Goal: Task Accomplishment & Management: Manage account settings

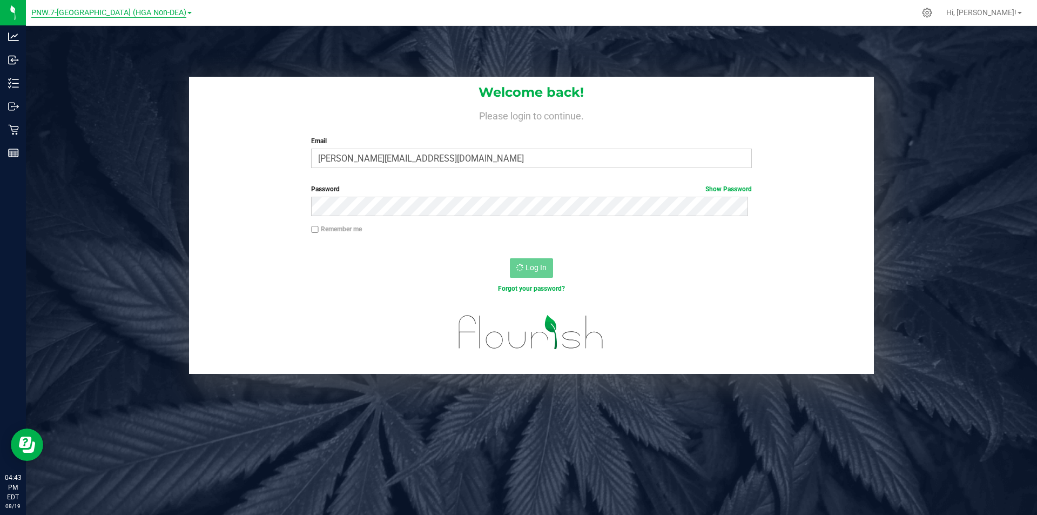
click at [150, 15] on span "PNW.7-[GEOGRAPHIC_DATA] (HGA Non-DEA)" at bounding box center [108, 13] width 155 height 10
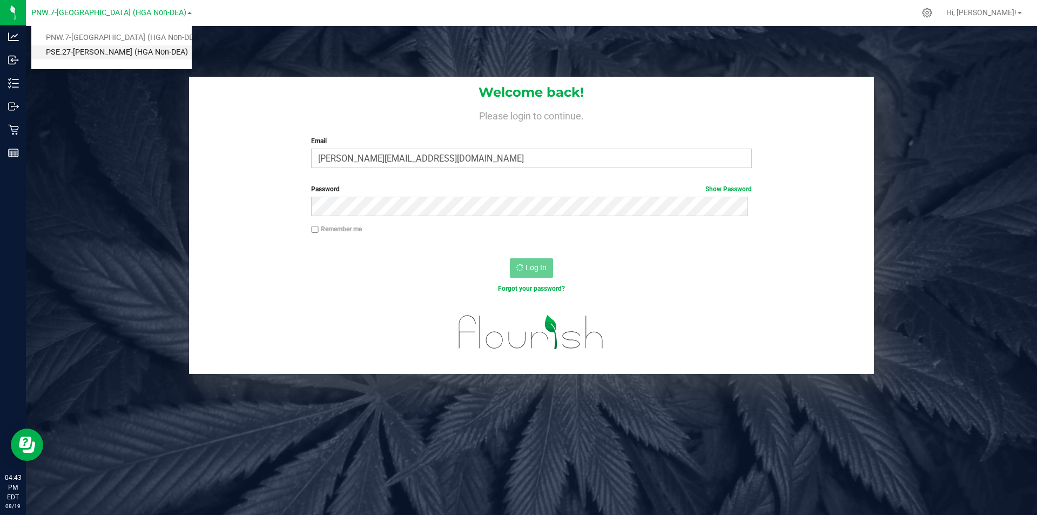
click at [141, 52] on link "PSE.27-[PERSON_NAME] (HGA Non-DEA)" at bounding box center [111, 52] width 160 height 15
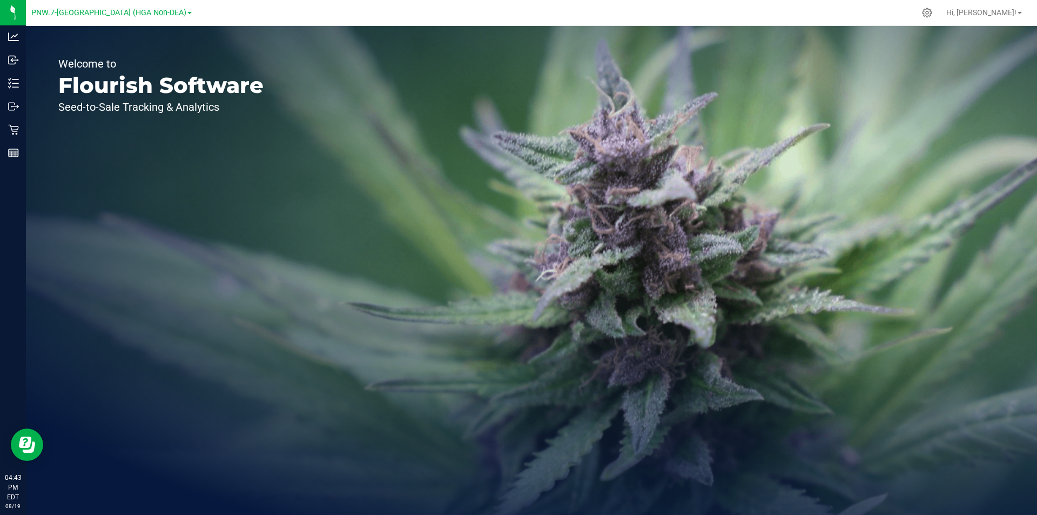
click at [162, 11] on link "PNW.7-[GEOGRAPHIC_DATA] (HGA Non-DEA)" at bounding box center [111, 12] width 160 height 10
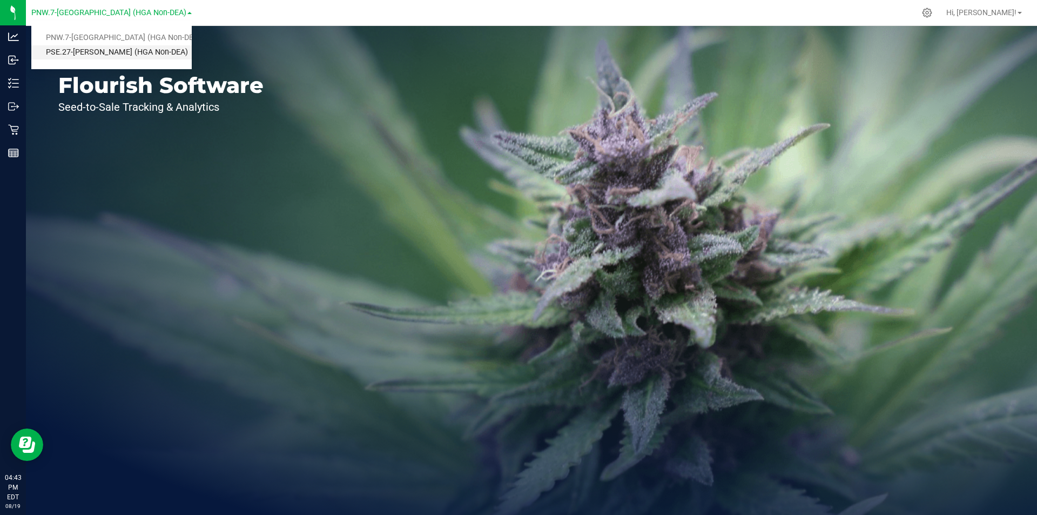
click at [143, 51] on link "PSE.27-[PERSON_NAME] (HGA Non-DEA)" at bounding box center [111, 52] width 160 height 15
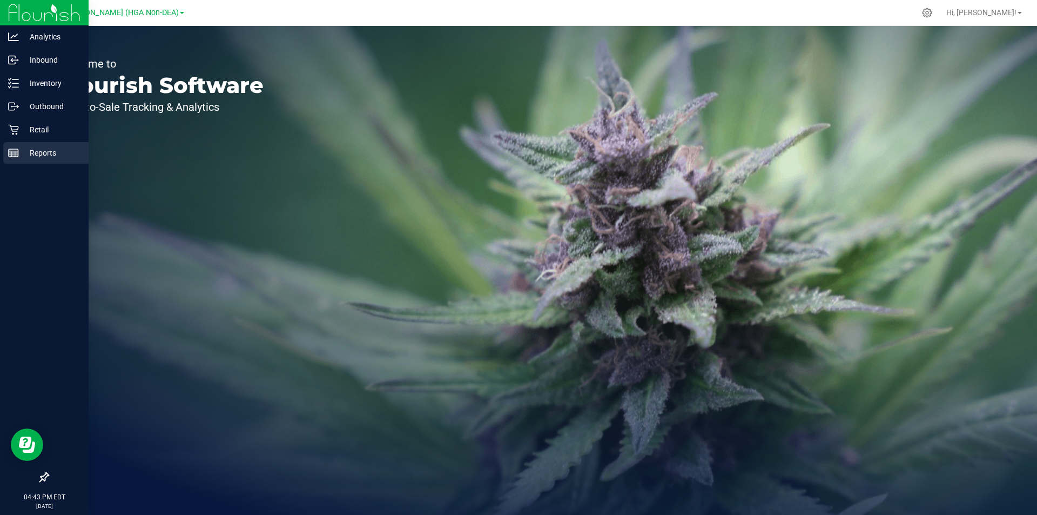
click at [16, 150] on icon at bounding box center [13, 152] width 11 height 11
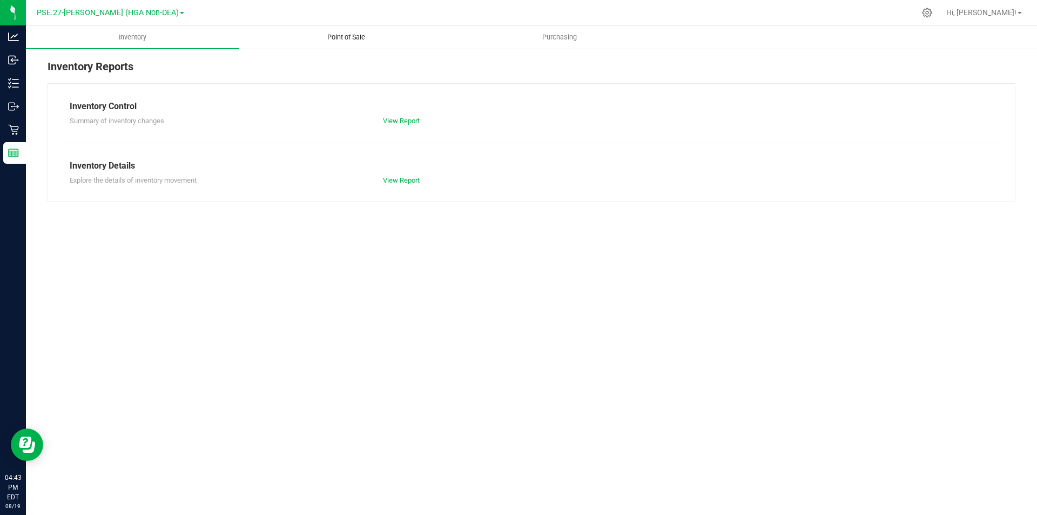
click at [333, 38] on span "Point of Sale" at bounding box center [346, 37] width 67 height 10
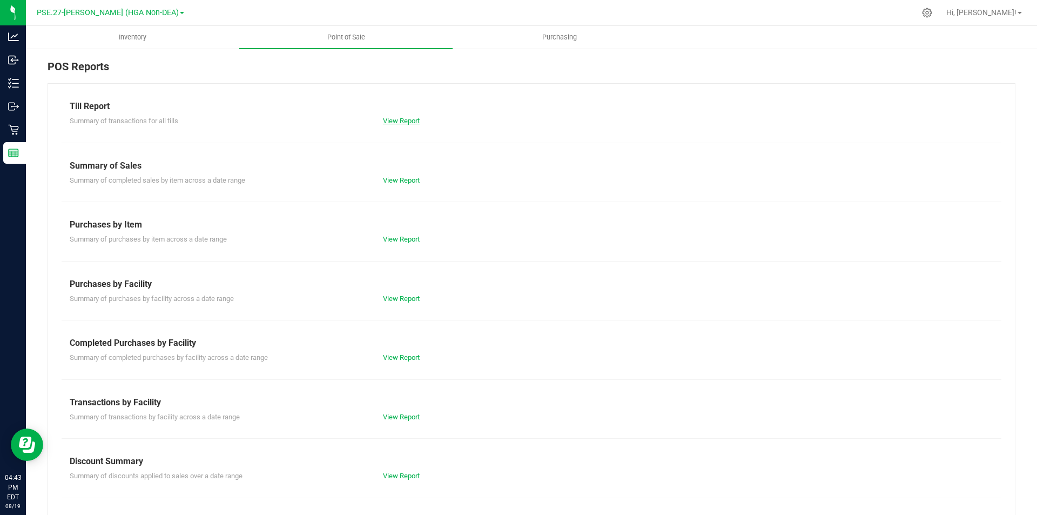
click at [397, 121] on link "View Report" at bounding box center [401, 121] width 37 height 8
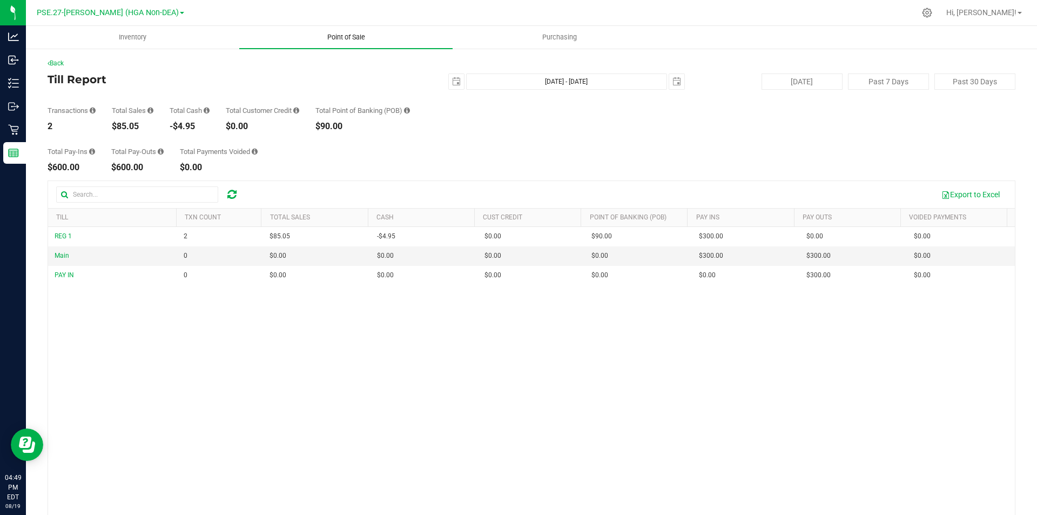
click at [339, 38] on span "Point of Sale" at bounding box center [346, 37] width 67 height 10
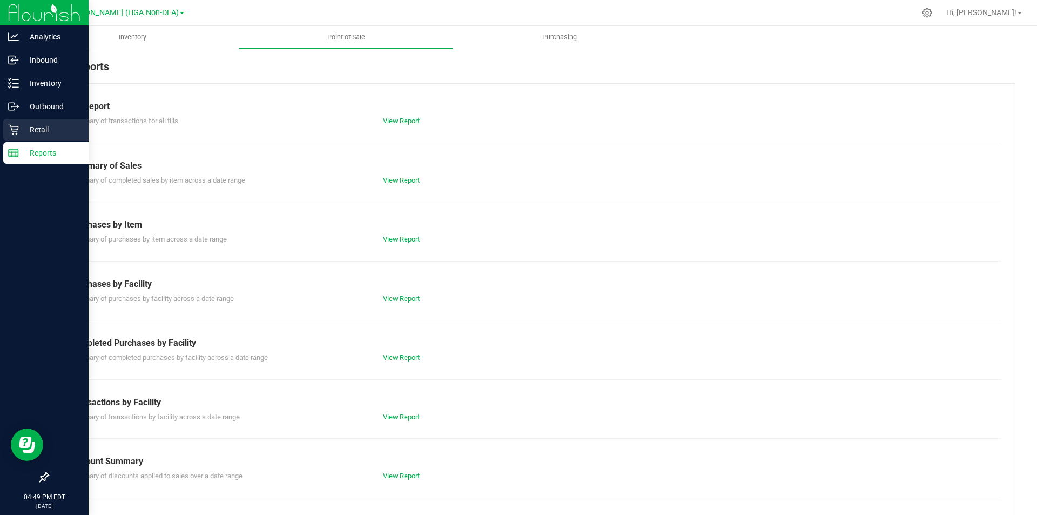
click at [14, 129] on icon at bounding box center [13, 129] width 11 height 11
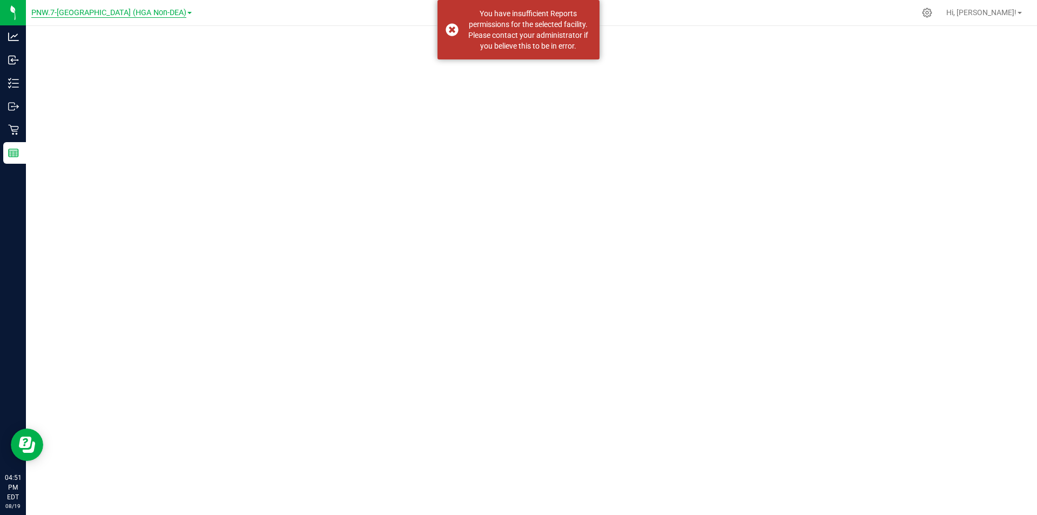
click at [119, 10] on span "PNW.7-[GEOGRAPHIC_DATA] (HGA Non-DEA)" at bounding box center [108, 13] width 155 height 10
click at [140, 54] on link "PSE.27-[PERSON_NAME] (HGA Non-DEA)" at bounding box center [111, 52] width 160 height 15
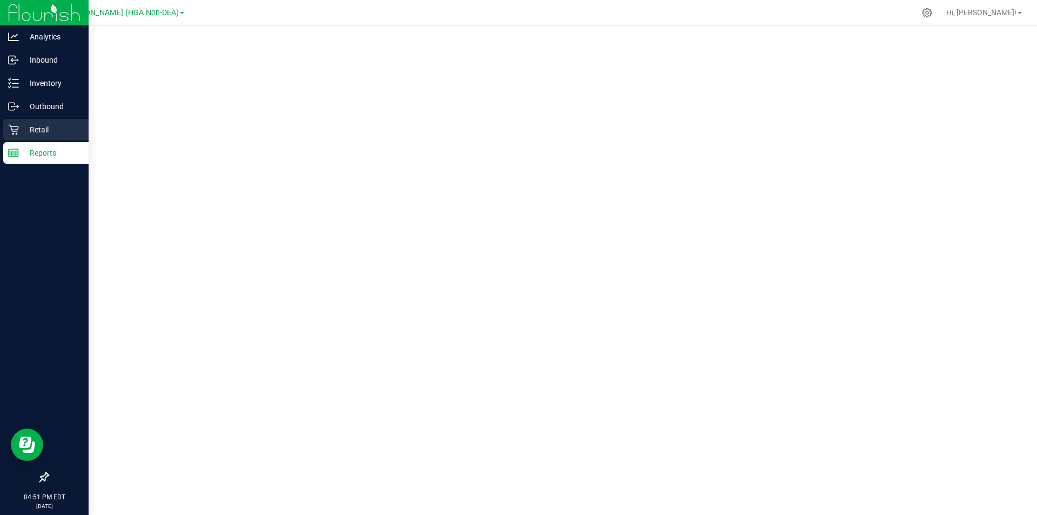
click at [9, 129] on icon at bounding box center [13, 129] width 11 height 11
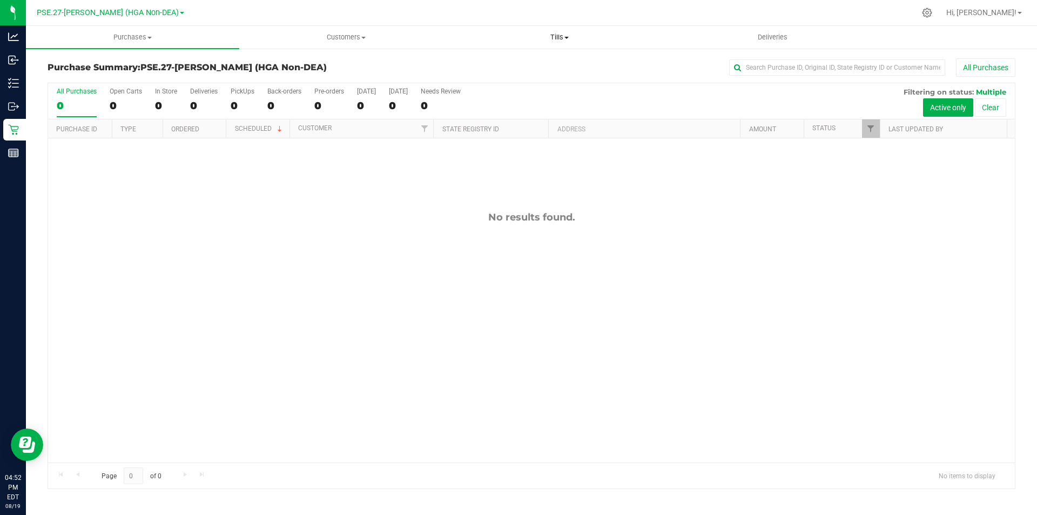
click at [561, 37] on span "Tills" at bounding box center [559, 37] width 212 height 10
click at [509, 63] on span "Manage tills" at bounding box center [489, 65] width 73 height 9
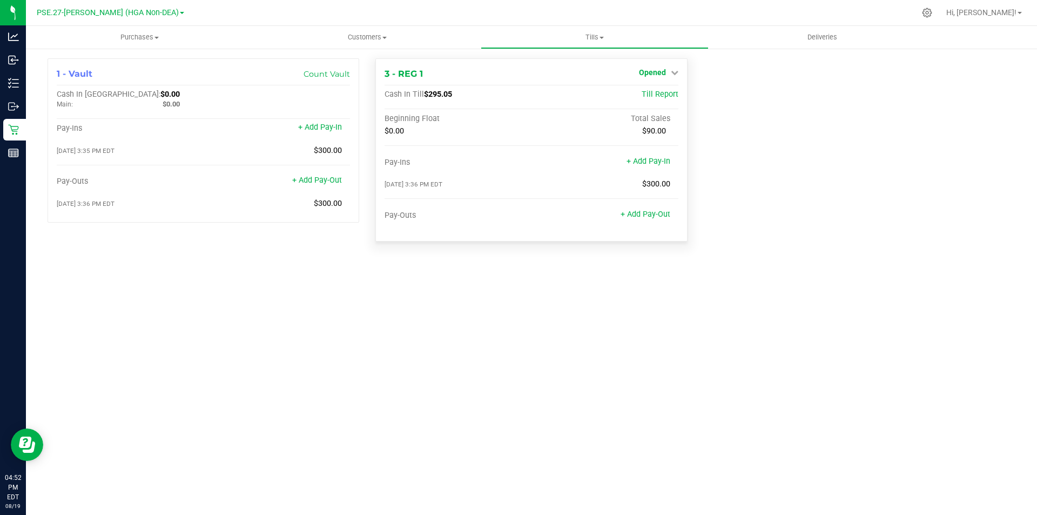
click at [656, 74] on span "Opened" at bounding box center [652, 72] width 27 height 9
click at [659, 96] on link "Close Till" at bounding box center [653, 95] width 29 height 9
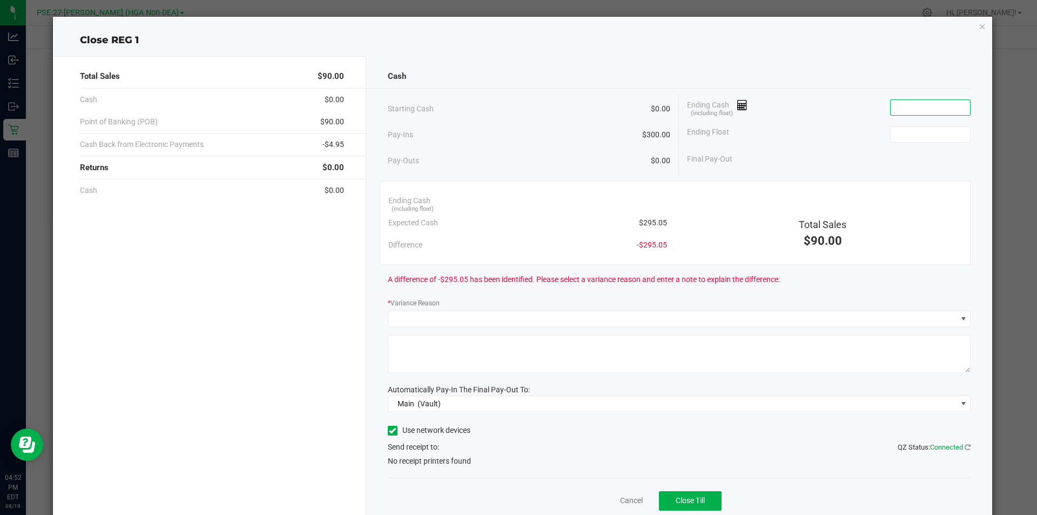
click at [899, 109] on input at bounding box center [930, 107] width 79 height 15
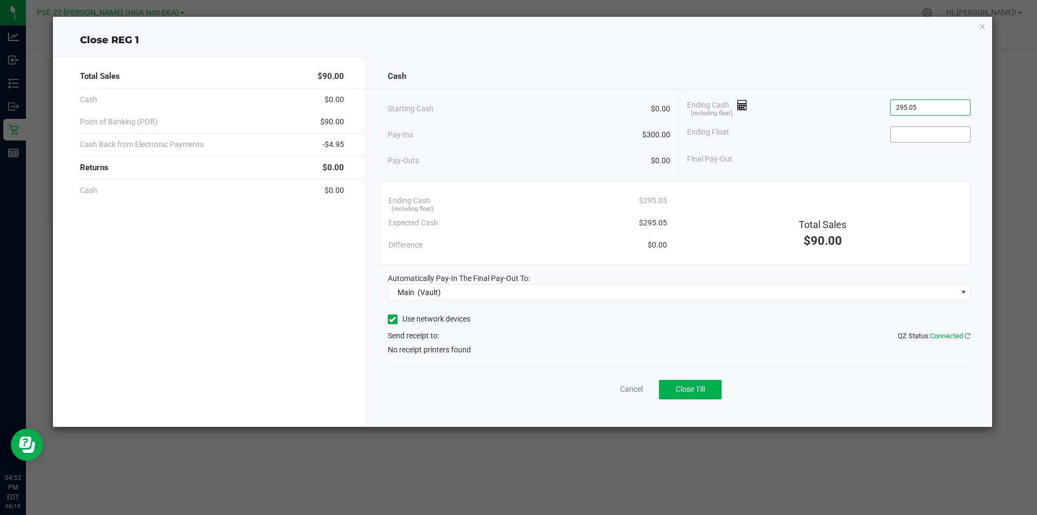
type input "$295.05"
click at [918, 136] on input at bounding box center [930, 134] width 79 height 15
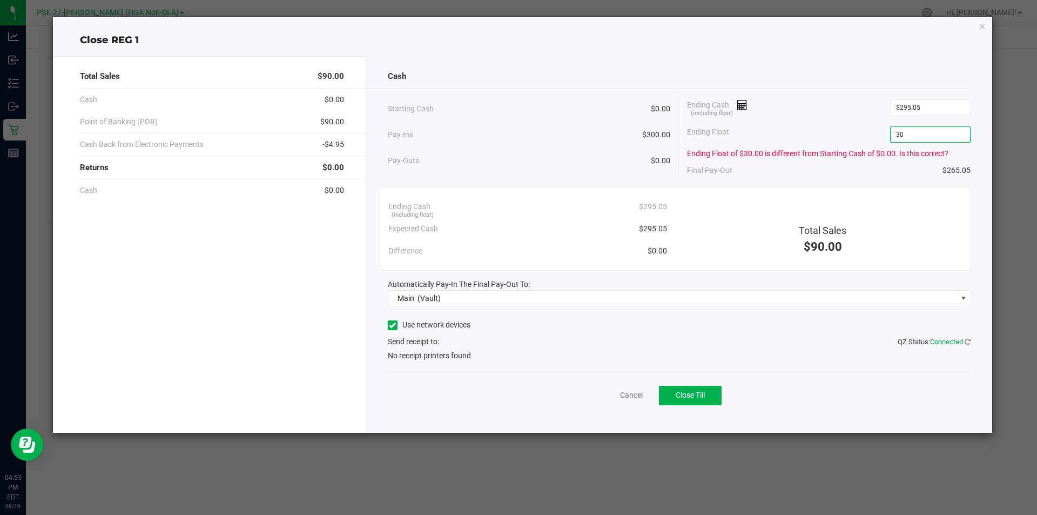
type input "3"
type input "2"
type input "$300.00"
click at [421, 324] on label "Use network devices" at bounding box center [429, 324] width 83 height 11
click at [0, 0] on input "Use network devices" at bounding box center [0, 0] width 0 height 0
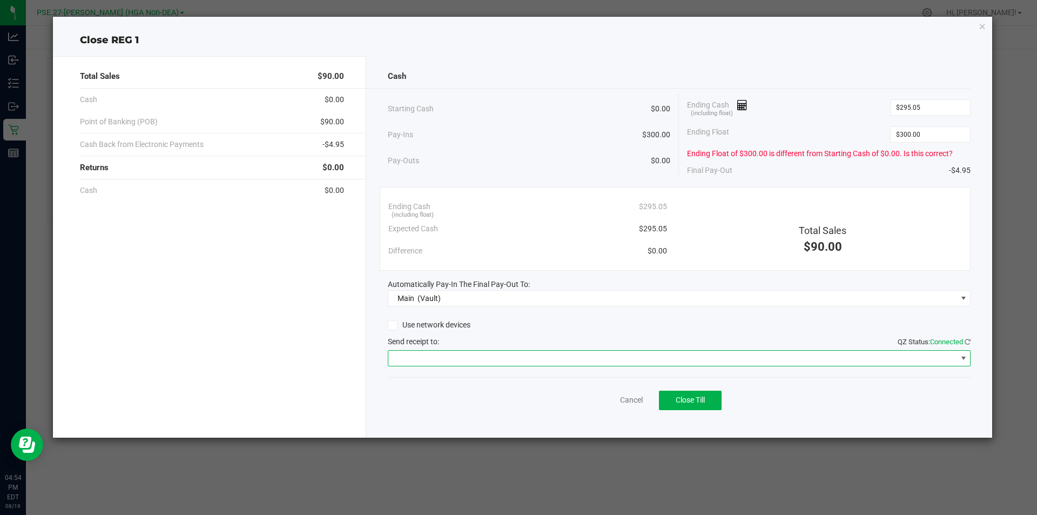
click at [456, 353] on span at bounding box center [672, 358] width 569 height 15
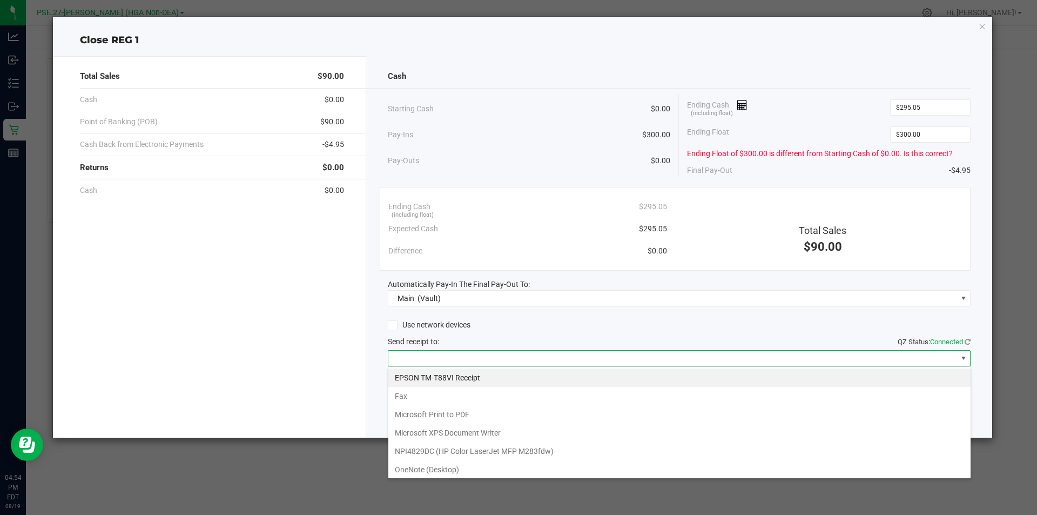
scroll to position [16, 583]
click at [466, 375] on Receipt "EPSON TM-T88VI Receipt" at bounding box center [679, 377] width 582 height 18
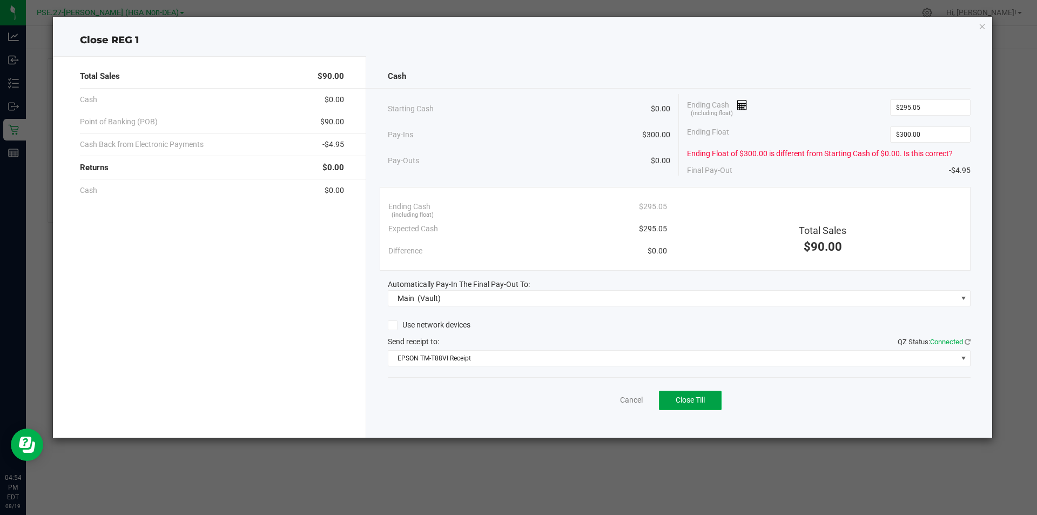
click at [688, 398] on span "Close Till" at bounding box center [690, 399] width 29 height 9
click at [979, 26] on icon "button" at bounding box center [983, 25] width 8 height 13
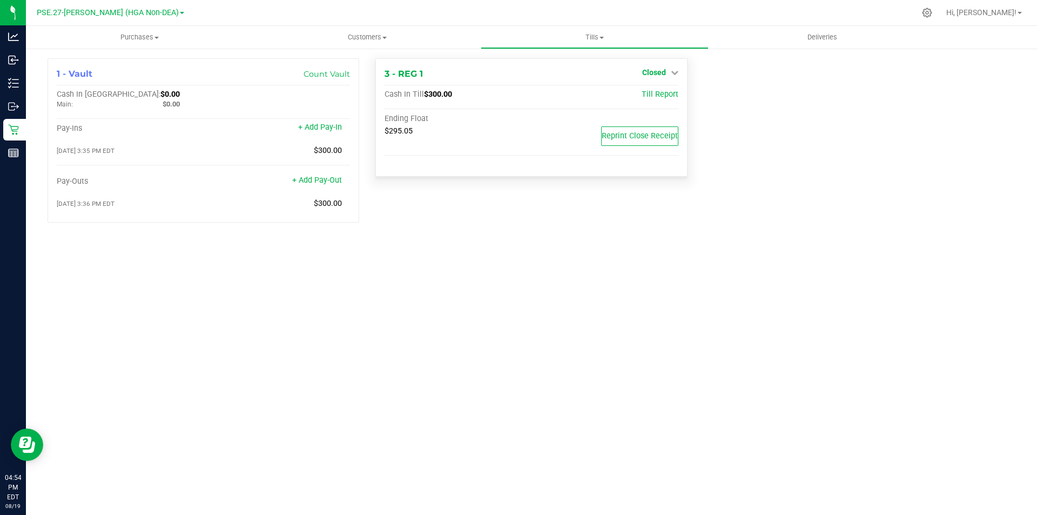
click at [652, 74] on span "Closed" at bounding box center [654, 72] width 24 height 9
click at [652, 91] on link "Open Till" at bounding box center [654, 95] width 29 height 9
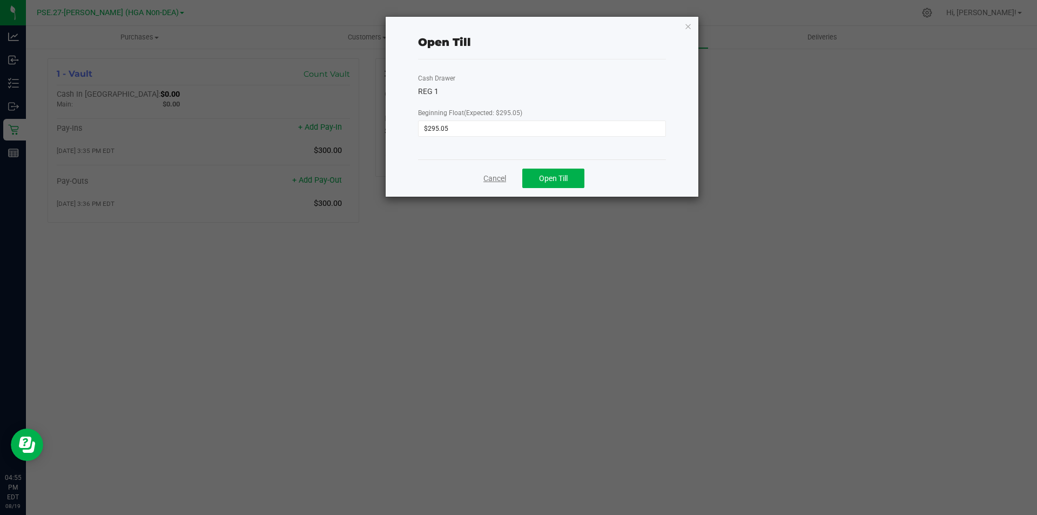
click at [494, 176] on link "Cancel" at bounding box center [495, 178] width 23 height 11
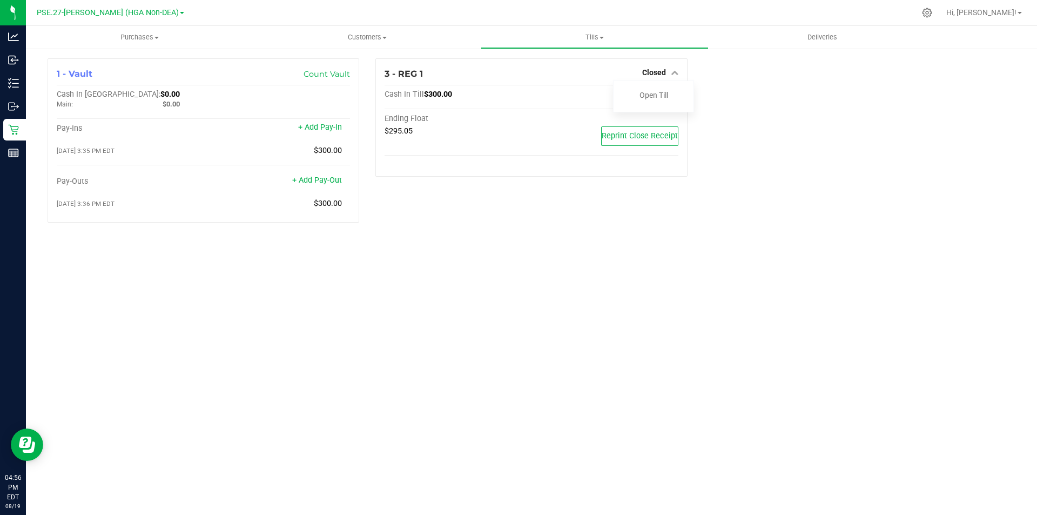
click at [722, 96] on div "1 - Vault Count Vault Cash In Vault: $0.00 Main: $0.00 Pay-Ins + Add Pay-In 08/…" at bounding box center [531, 144] width 984 height 173
click at [546, 189] on div "3 - REG 1 Closed Open Till Cash In Till $300.00 Till Report Ending Float $295.0…" at bounding box center [531, 144] width 328 height 173
click at [478, 206] on div "3 - REG 1 Closed Open Till Cash In Till $300.00 Till Report Ending Float $295.0…" at bounding box center [531, 144] width 328 height 173
click at [164, 14] on link "PSE.27-[PERSON_NAME] (HGA Non-DEA)" at bounding box center [110, 12] width 147 height 10
click at [228, 14] on div at bounding box center [554, 12] width 722 height 21
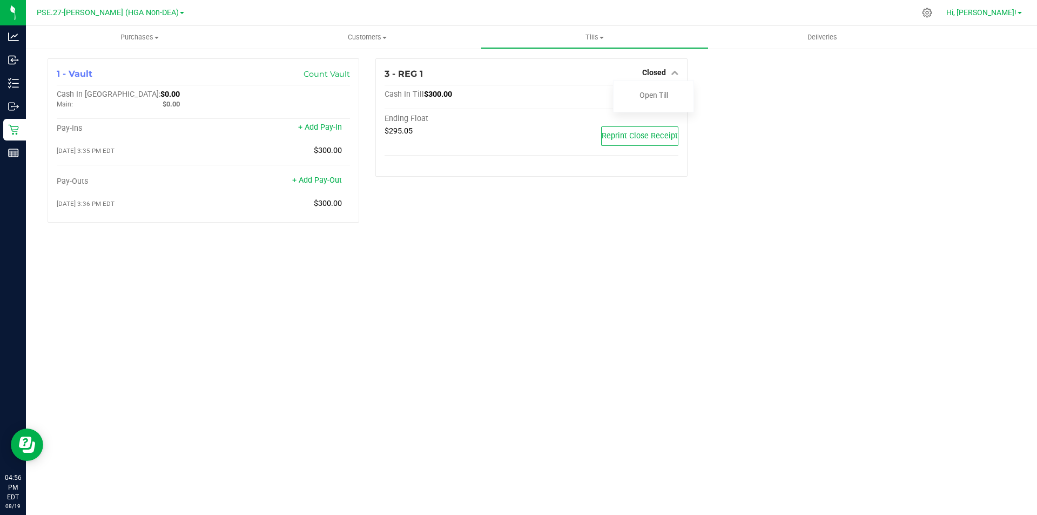
click at [997, 13] on span "Hi, [PERSON_NAME]!" at bounding box center [981, 12] width 70 height 9
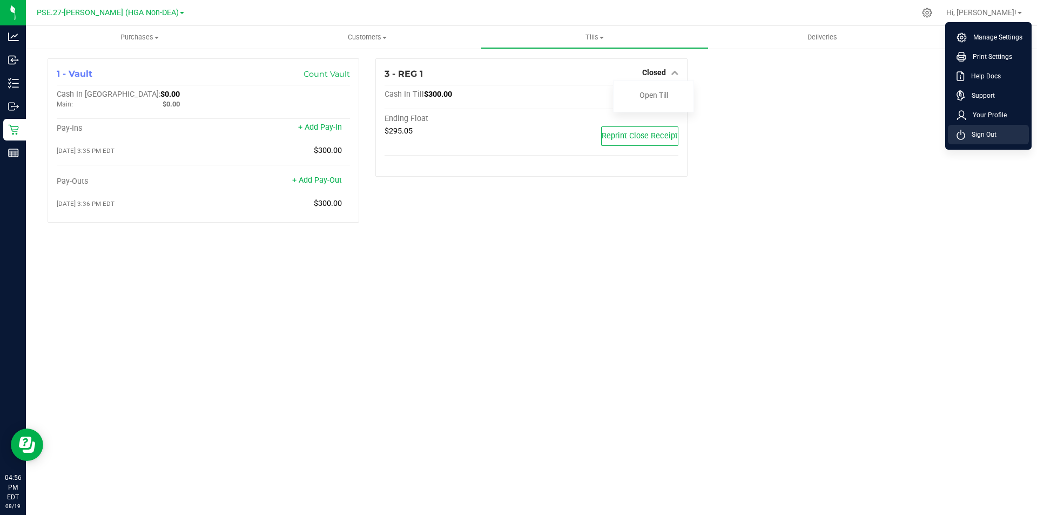
click at [991, 136] on span "Sign Out" at bounding box center [980, 134] width 31 height 11
